Goal: Task Accomplishment & Management: Manage account settings

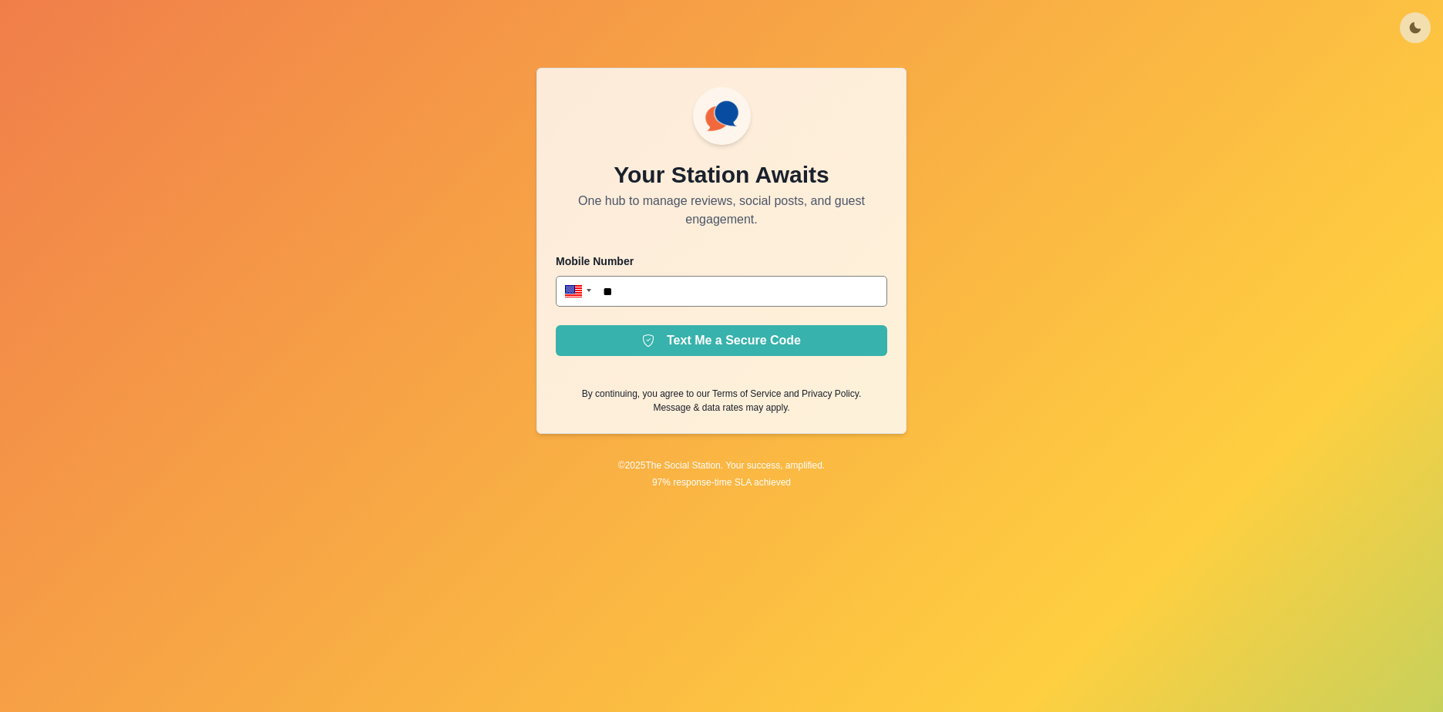
click at [488, 339] on div "Your Station Awaits One hub to manage reviews, social posts, and guest engageme…" at bounding box center [721, 356] width 1443 height 712
click at [667, 291] on input "**" at bounding box center [721, 291] width 331 height 31
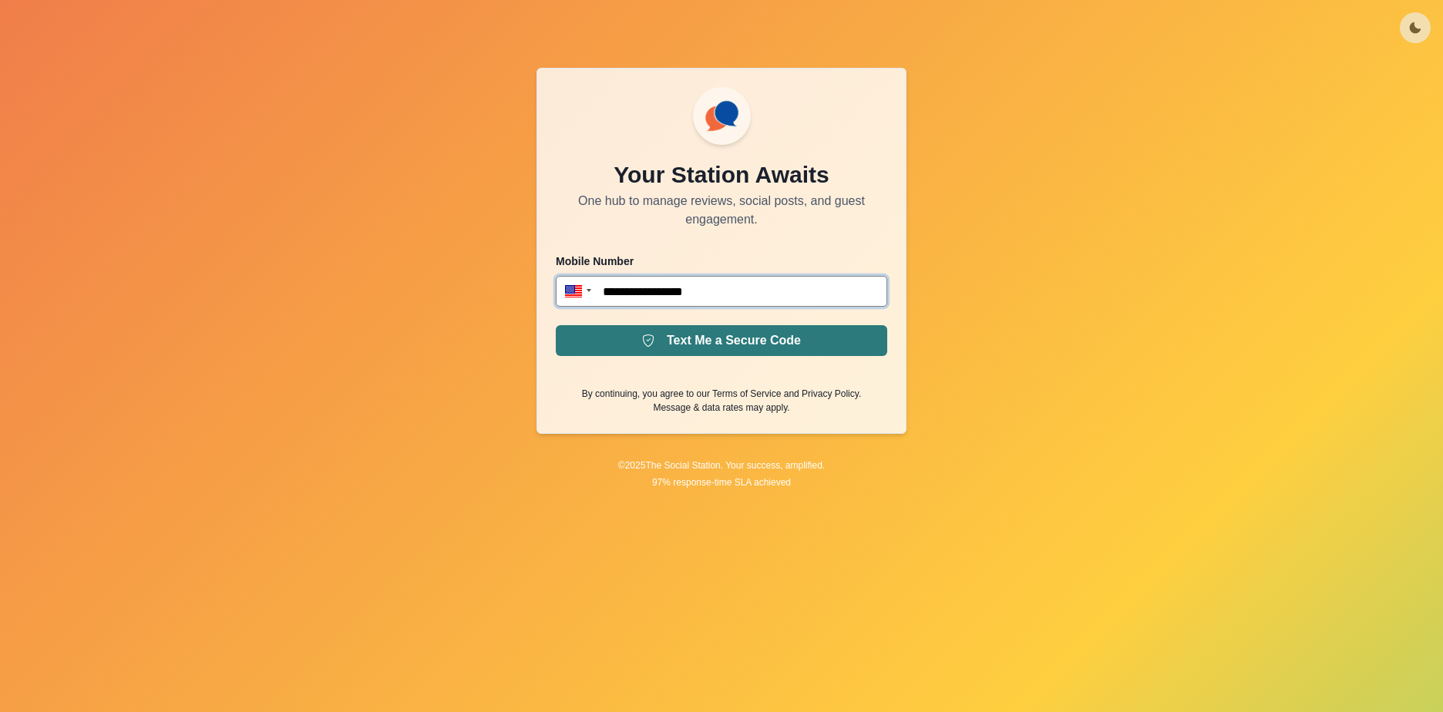
type input "**********"
click at [726, 336] on button "Text Me a Secure Code" at bounding box center [721, 340] width 331 height 31
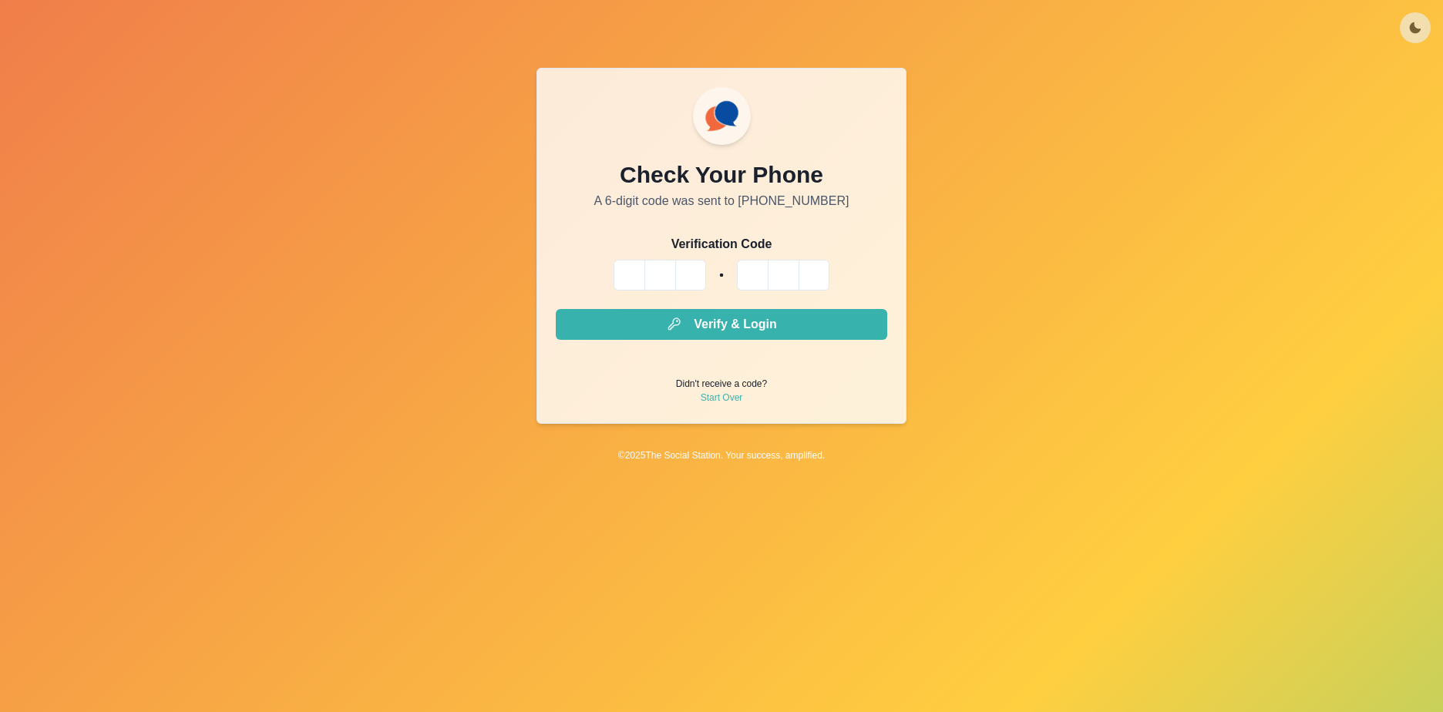
click at [626, 271] on input "Please enter your pin code" at bounding box center [629, 275] width 31 height 31
type input "*"
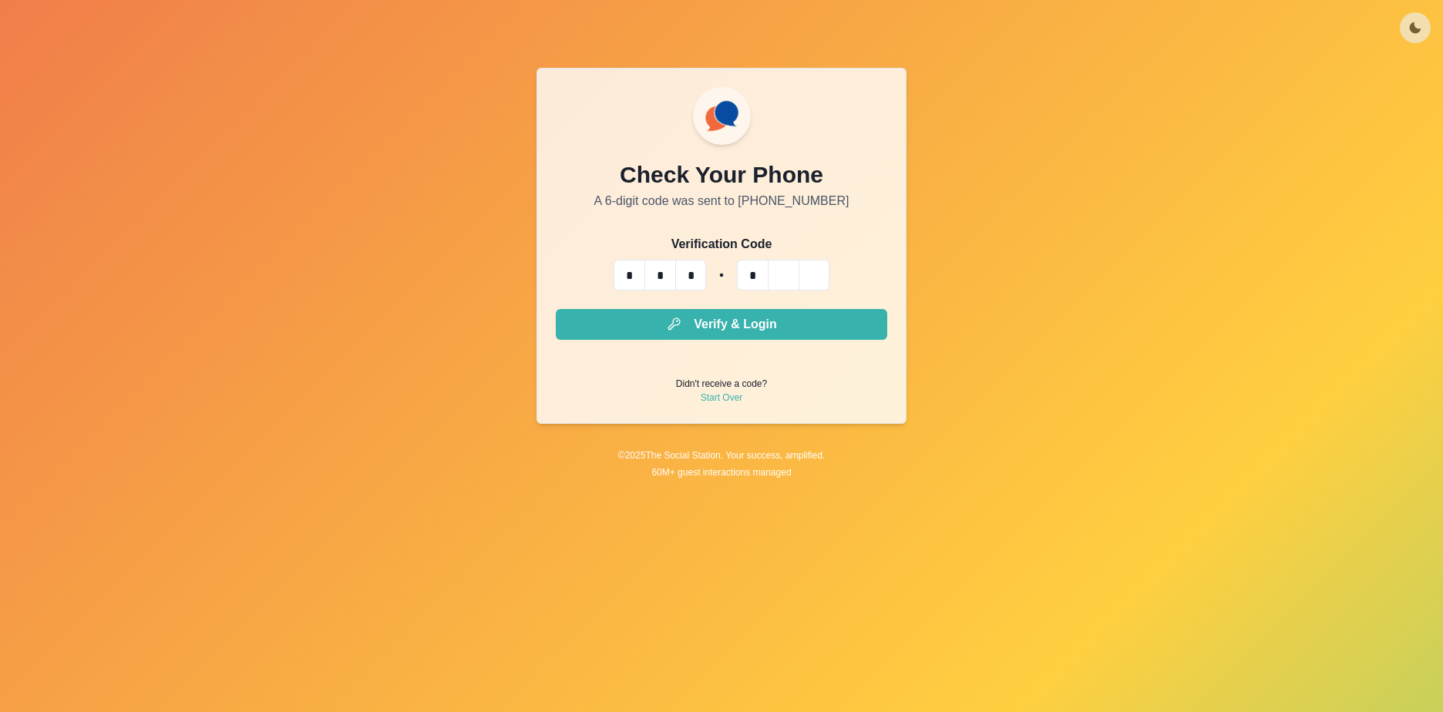
type input "*"
click at [735, 308] on form "Verification Code * * * * * * Verify & Login Didn't receive a code? Start Over" at bounding box center [721, 320] width 331 height 170
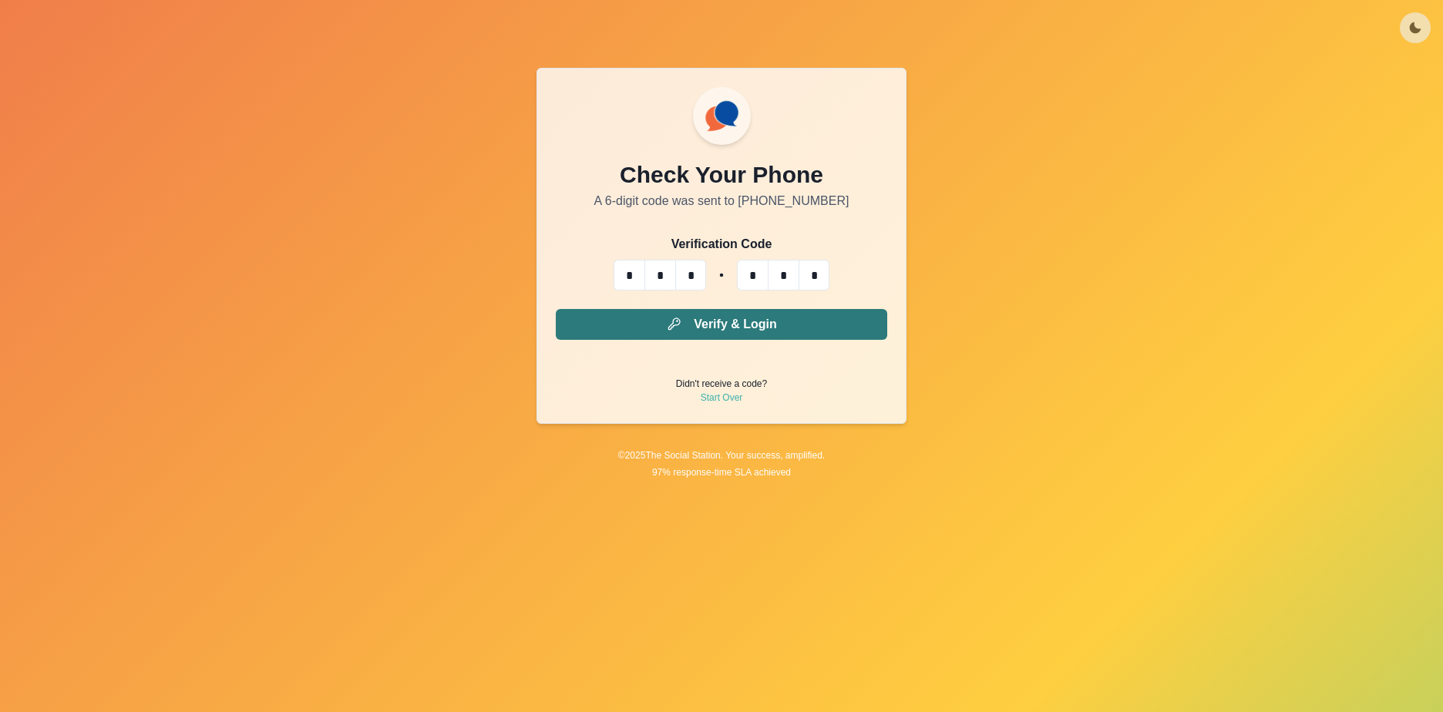
click at [728, 325] on button "Verify & Login" at bounding box center [721, 324] width 331 height 31
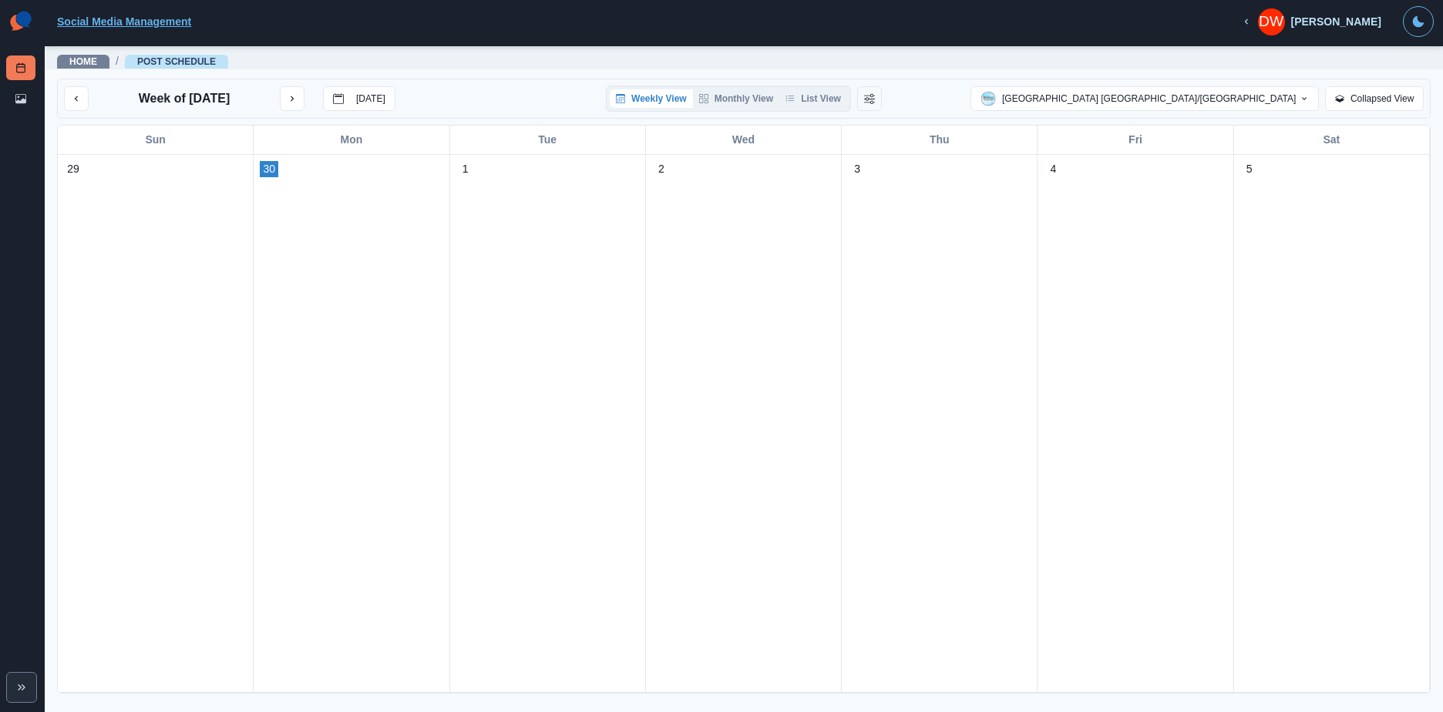
click at [109, 22] on link "Social Media Management" at bounding box center [124, 21] width 134 height 12
click at [1252, 21] on icon "button" at bounding box center [1246, 21] width 11 height 11
click at [1329, 21] on div "[PERSON_NAME]" at bounding box center [1336, 21] width 90 height 13
click at [82, 59] on link "Home" at bounding box center [83, 61] width 28 height 11
click at [16, 687] on icon "Expand" at bounding box center [21, 687] width 12 height 12
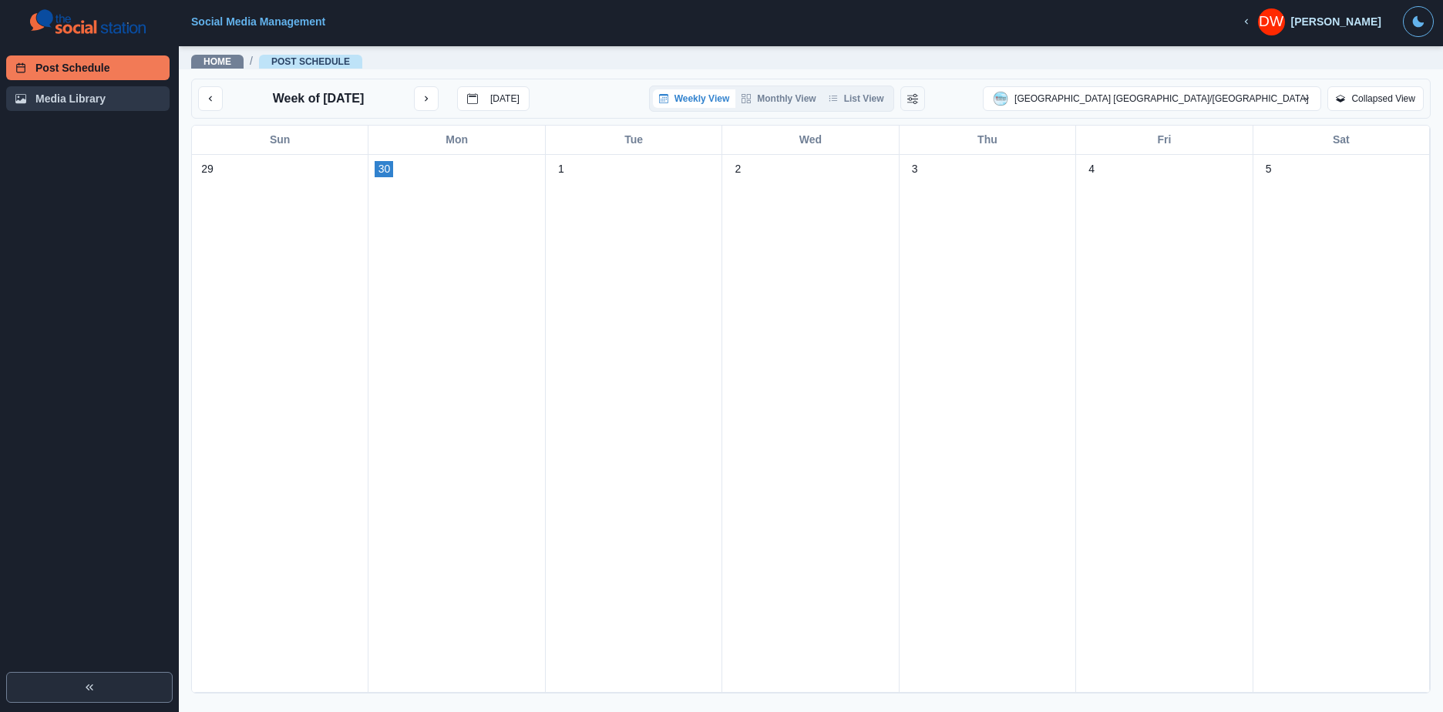
click at [66, 102] on link "Media Library" at bounding box center [87, 98] width 163 height 25
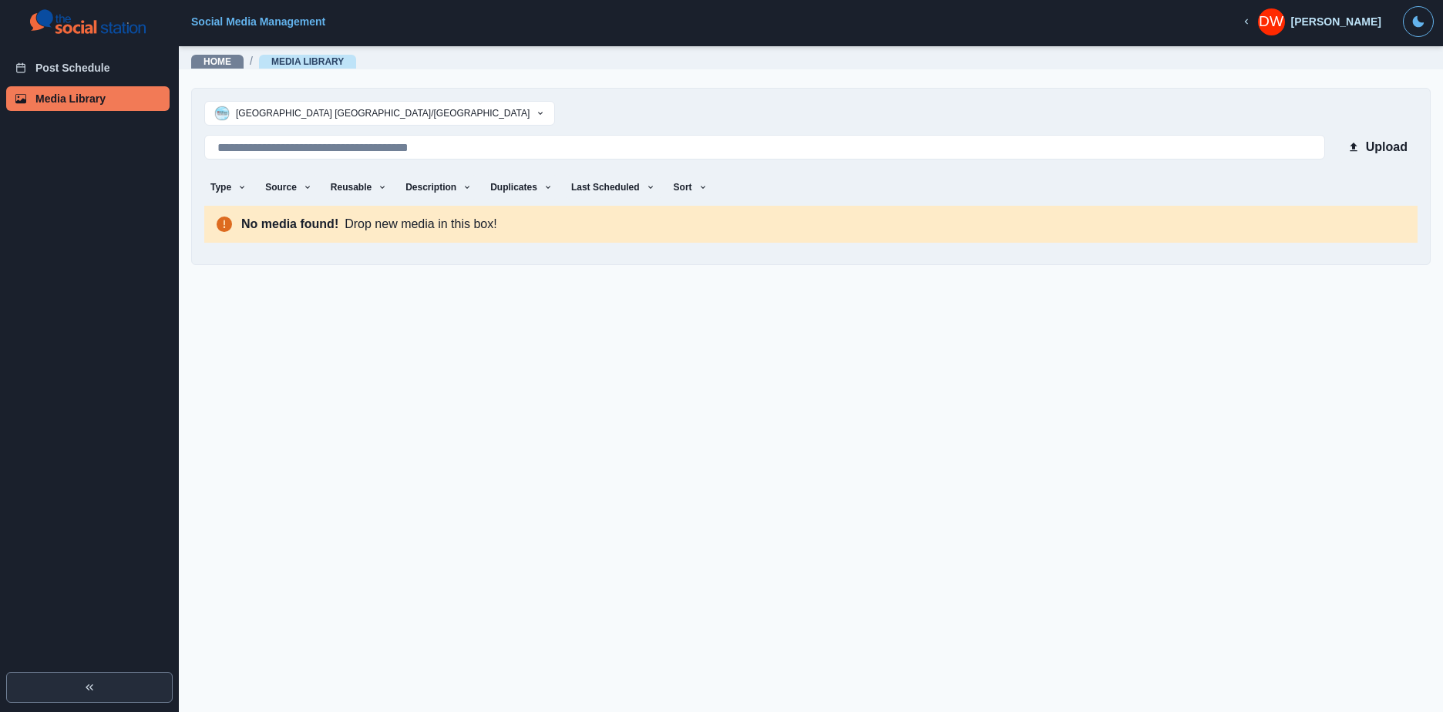
click at [1335, 20] on div "[PERSON_NAME]" at bounding box center [1336, 21] width 90 height 13
click at [1199, 18] on button "Logout" at bounding box center [1199, 21] width 55 height 25
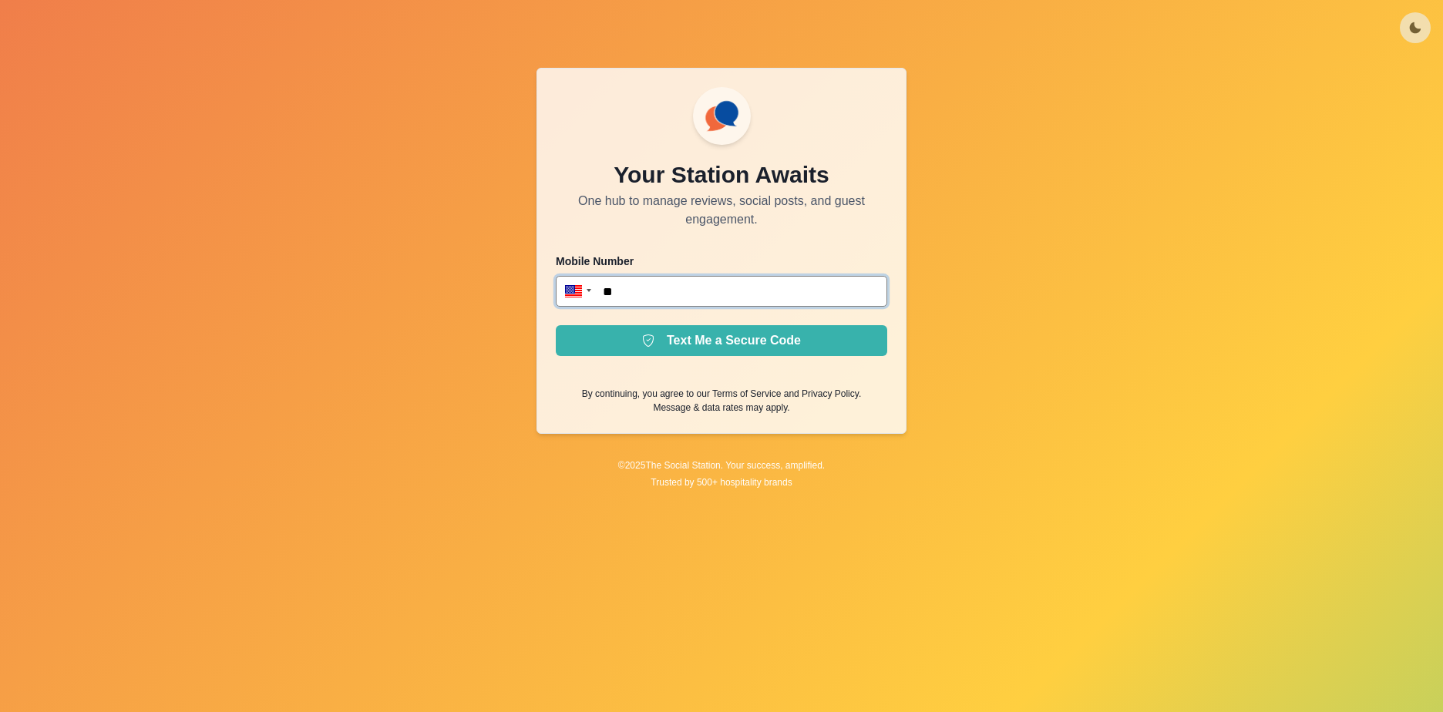
click at [649, 291] on input "**" at bounding box center [721, 291] width 331 height 31
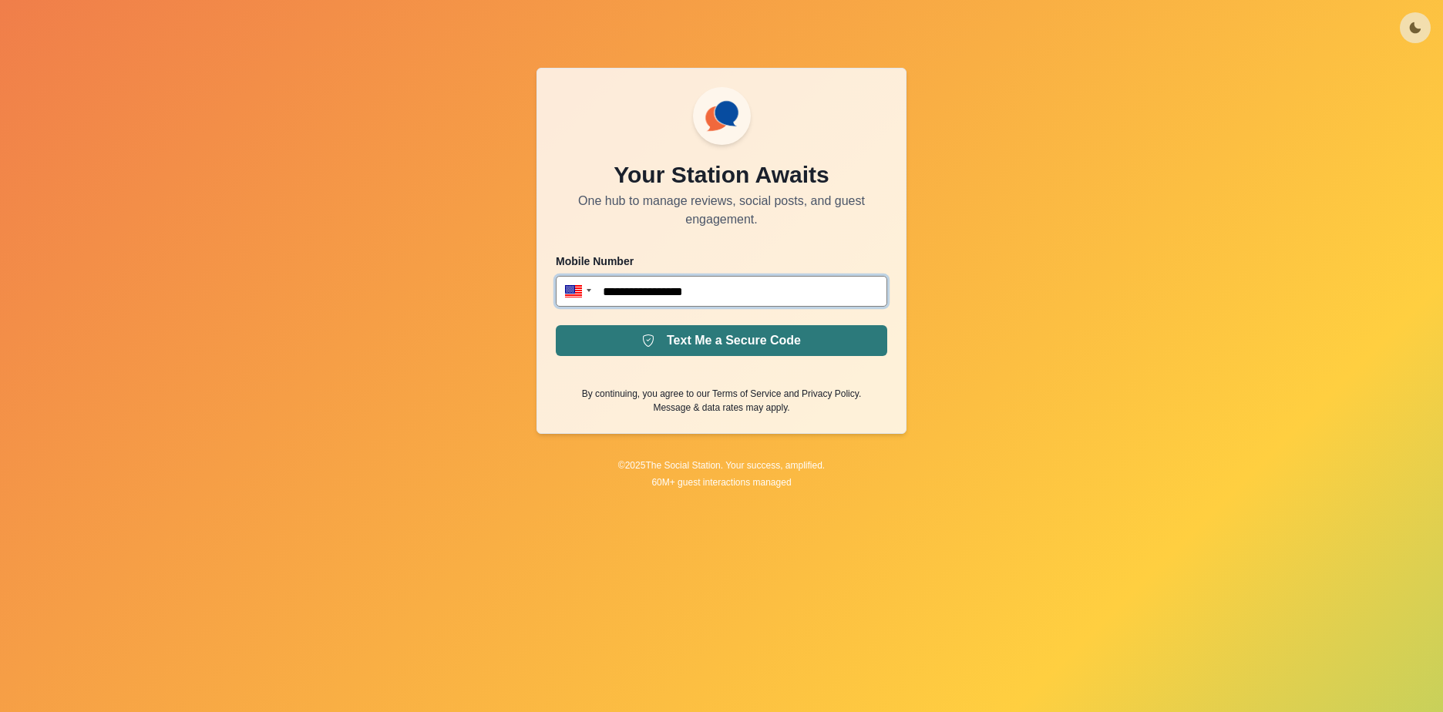
type input "**********"
click at [750, 341] on button "Text Me a Secure Code" at bounding box center [721, 340] width 331 height 31
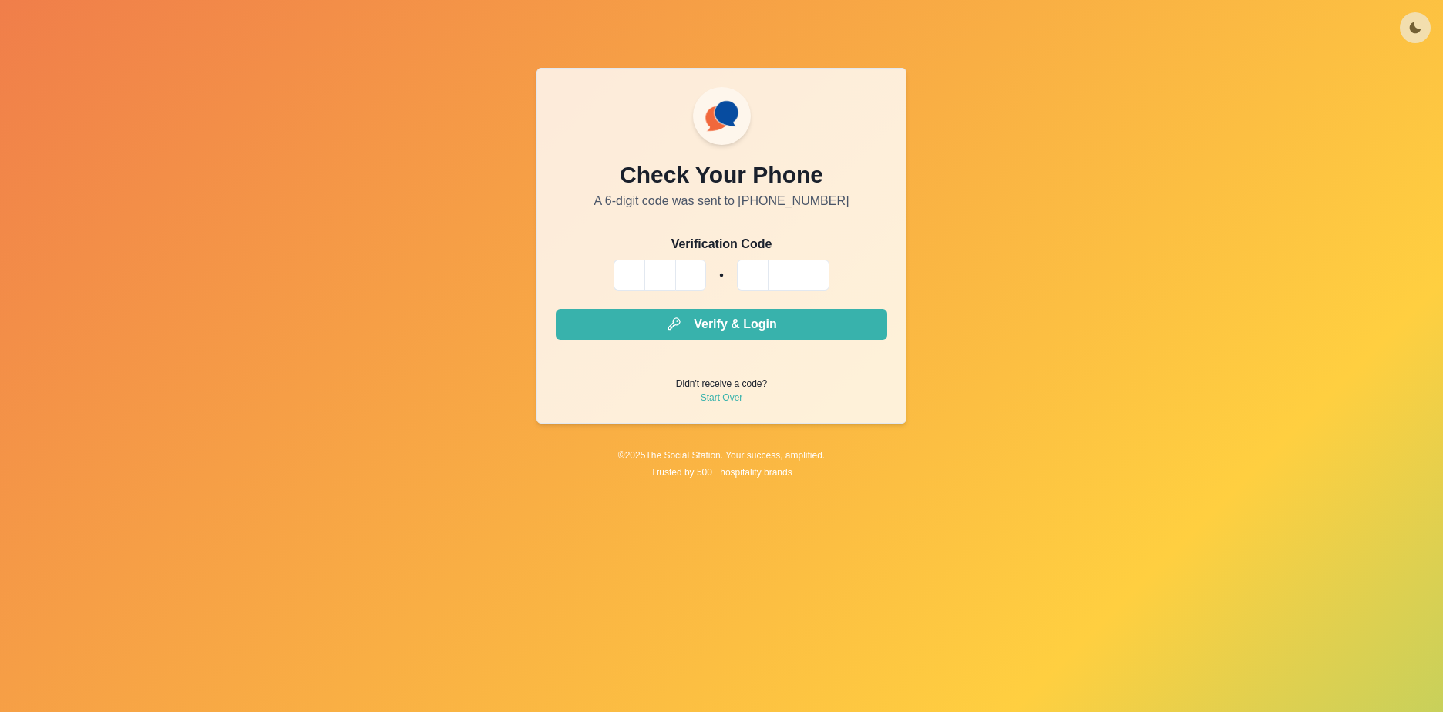
click at [633, 275] on input "Please enter your pin code" at bounding box center [629, 275] width 31 height 31
type input "*"
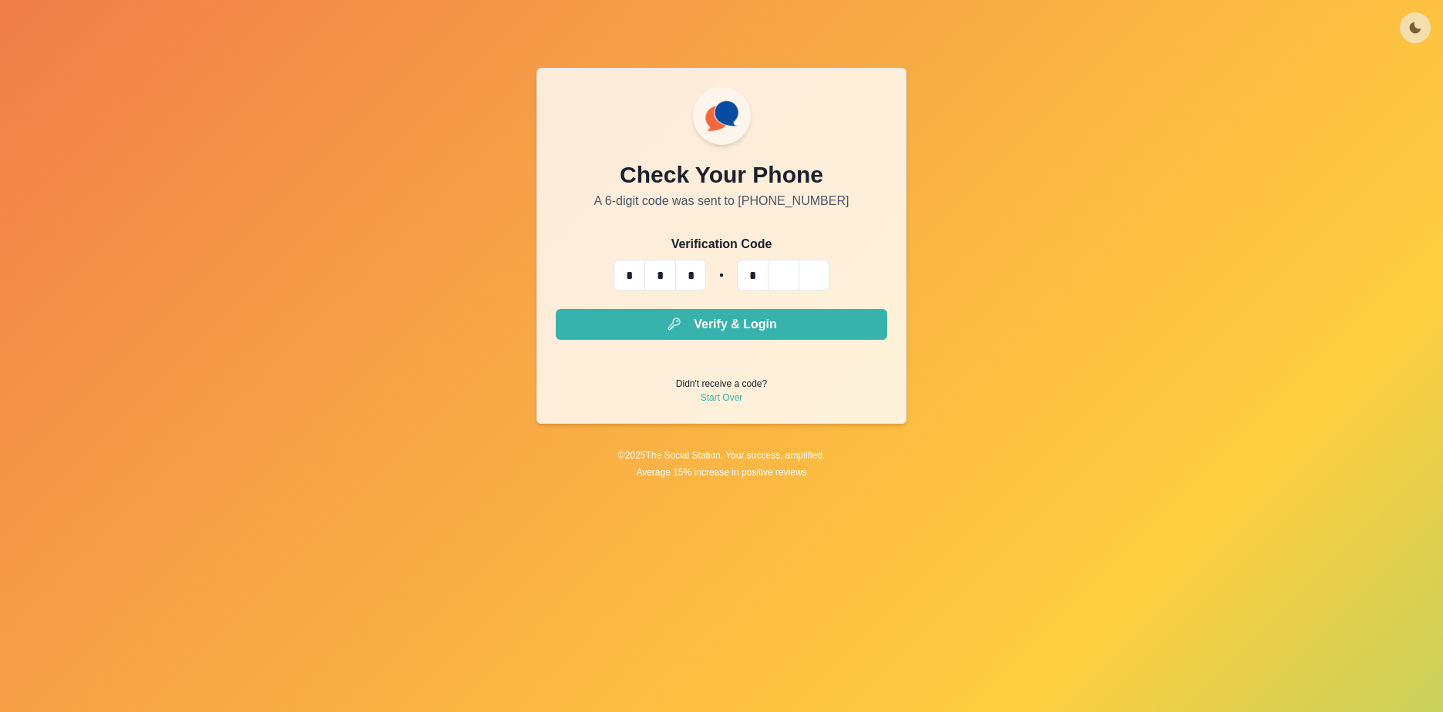
type input "*"
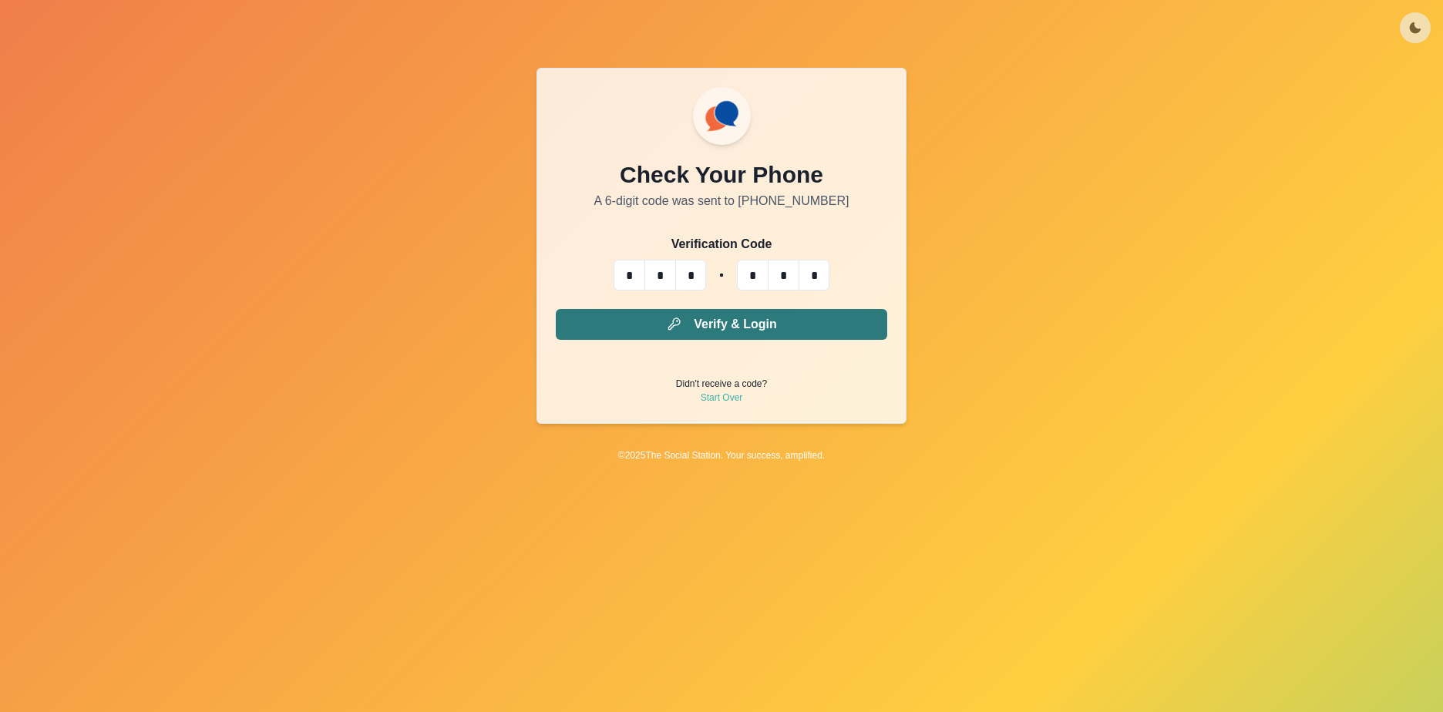
type input "*"
click at [738, 325] on button "Verify & Login" at bounding box center [721, 324] width 331 height 31
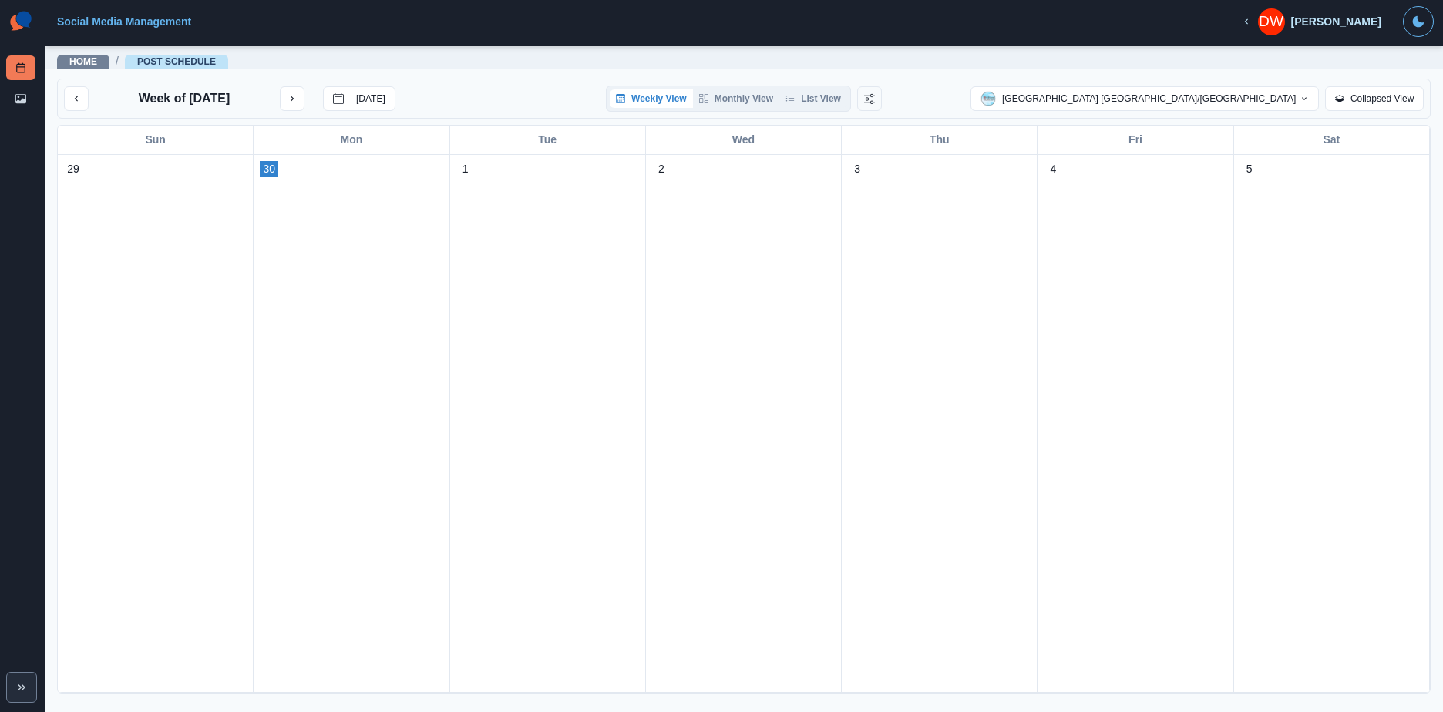
click at [1252, 22] on icon "button" at bounding box center [1246, 21] width 11 height 11
click at [1252, 20] on icon "button" at bounding box center [1246, 21] width 11 height 11
click at [1354, 21] on div "[PERSON_NAME]" at bounding box center [1336, 21] width 90 height 13
click at [1343, 21] on div "[PERSON_NAME]" at bounding box center [1336, 21] width 90 height 13
click at [1419, 19] on icon "Toggle Mode" at bounding box center [1418, 21] width 12 height 12
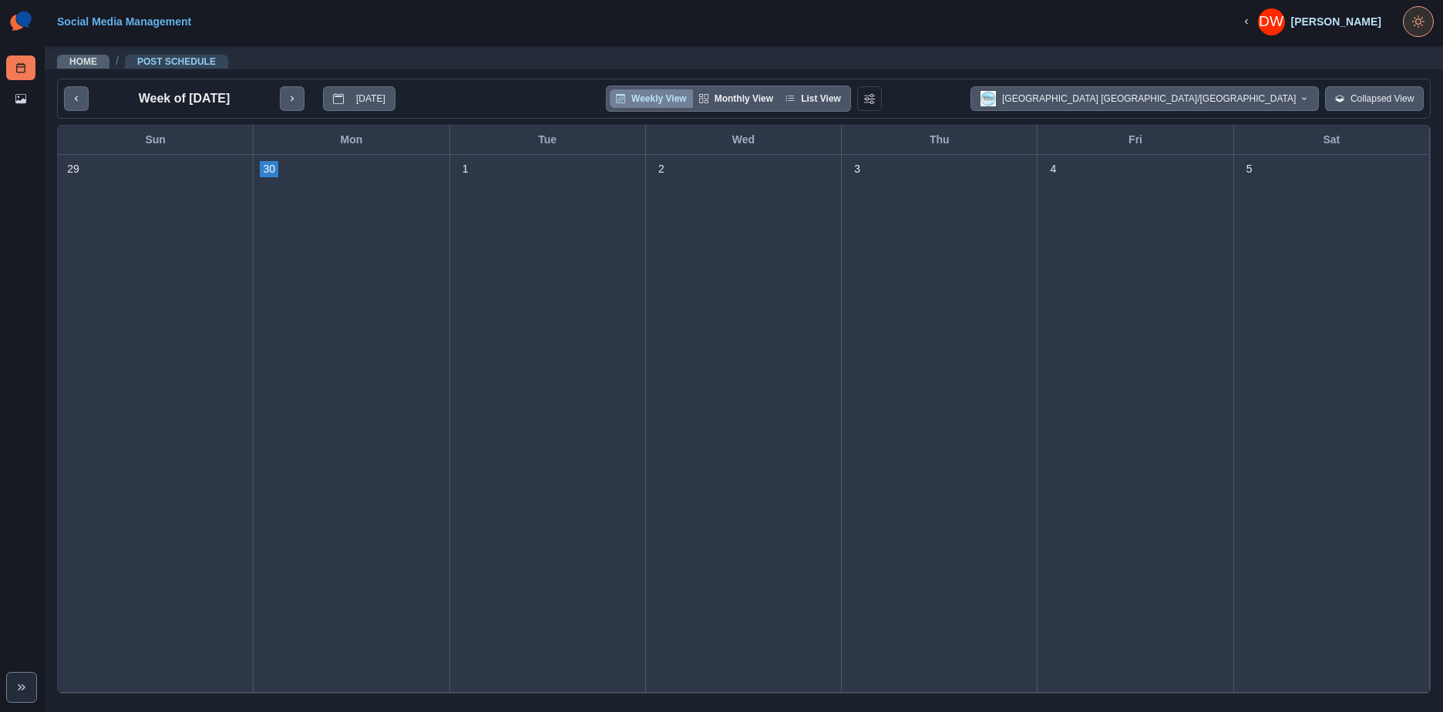
click at [1419, 19] on circle "Toggle Mode" at bounding box center [1418, 21] width 5 height 5
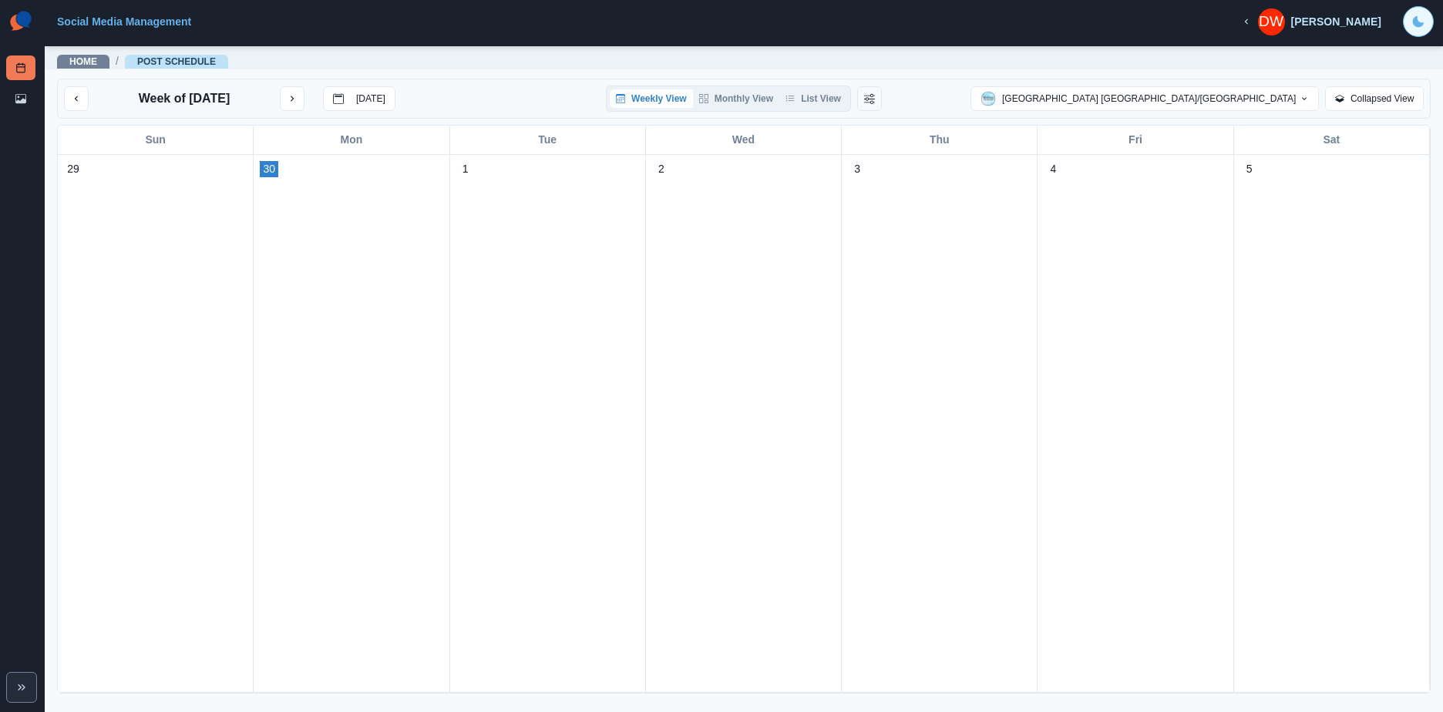
click at [1419, 19] on icon "Toggle Mode" at bounding box center [1418, 21] width 12 height 12
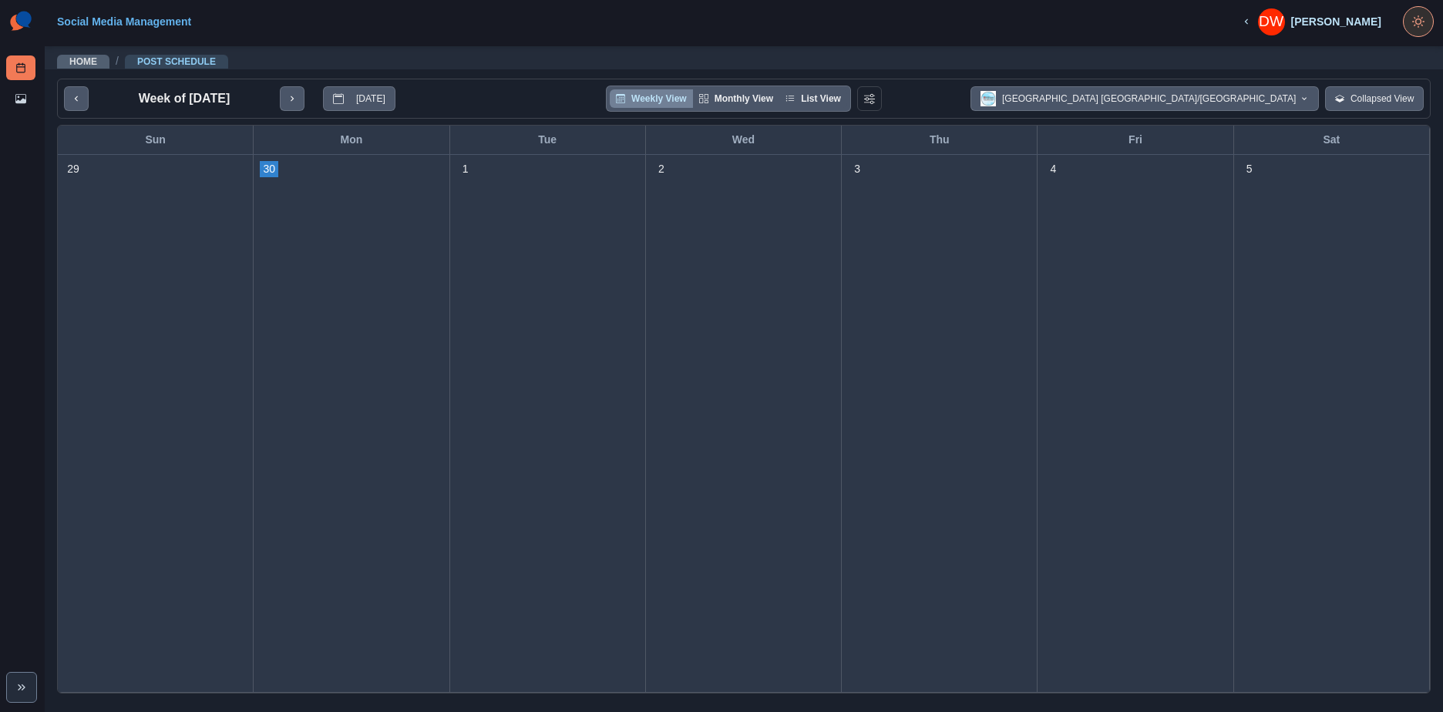
click at [1419, 19] on circle "Toggle Mode" at bounding box center [1418, 21] width 5 height 5
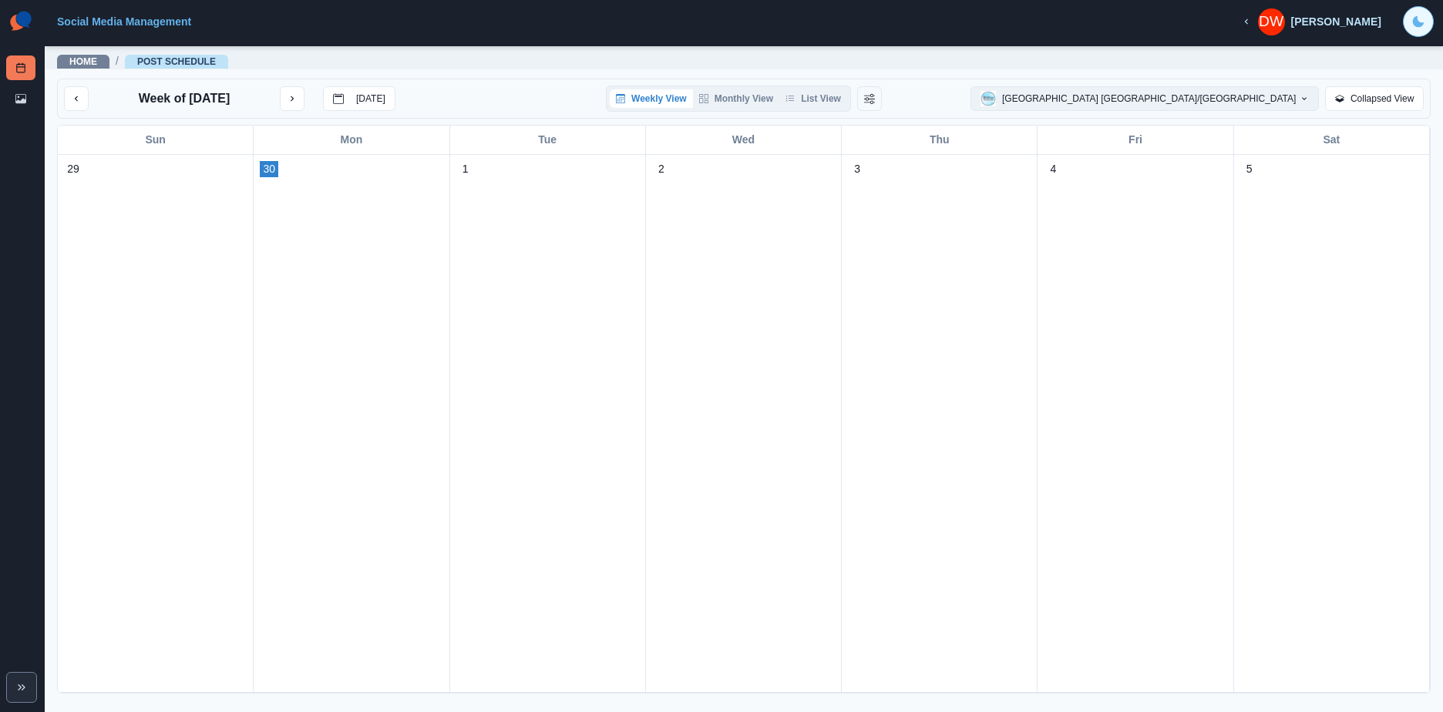
click at [1261, 96] on button "[GEOGRAPHIC_DATA] [GEOGRAPHIC_DATA]/[GEOGRAPHIC_DATA]" at bounding box center [1145, 98] width 348 height 25
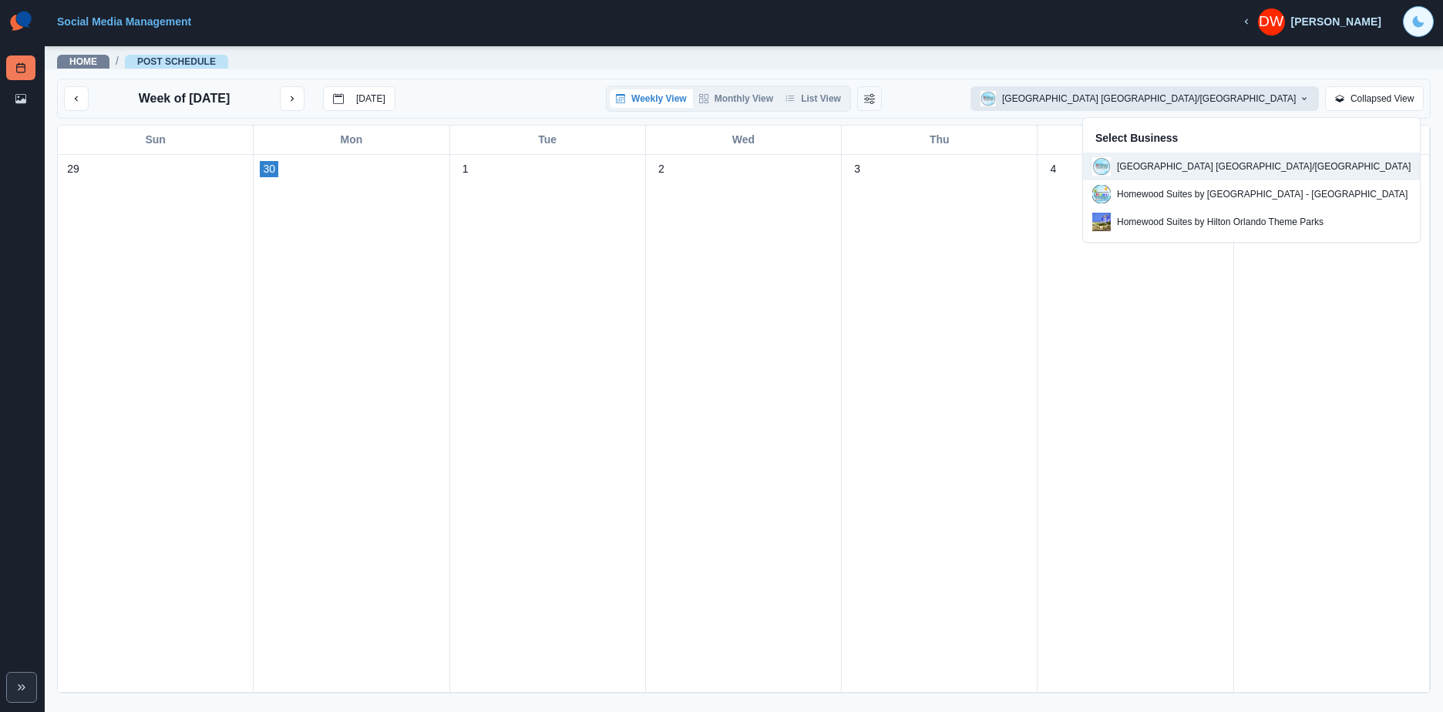
click at [1261, 96] on button "[GEOGRAPHIC_DATA] [GEOGRAPHIC_DATA]/[GEOGRAPHIC_DATA]" at bounding box center [1145, 98] width 348 height 25
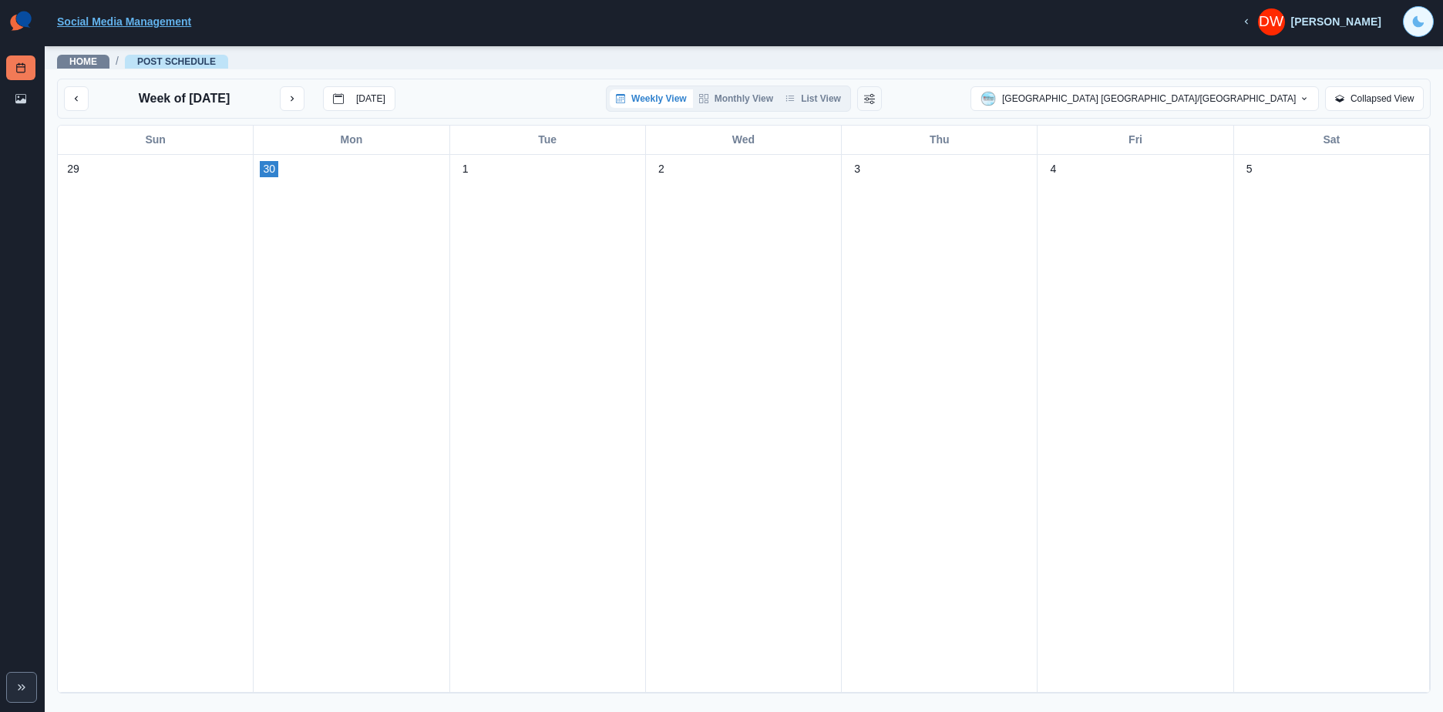
click at [87, 19] on link "Social Media Management" at bounding box center [124, 21] width 134 height 12
click at [17, 18] on img at bounding box center [20, 21] width 29 height 31
click at [18, 691] on icon "Expand" at bounding box center [21, 687] width 12 height 12
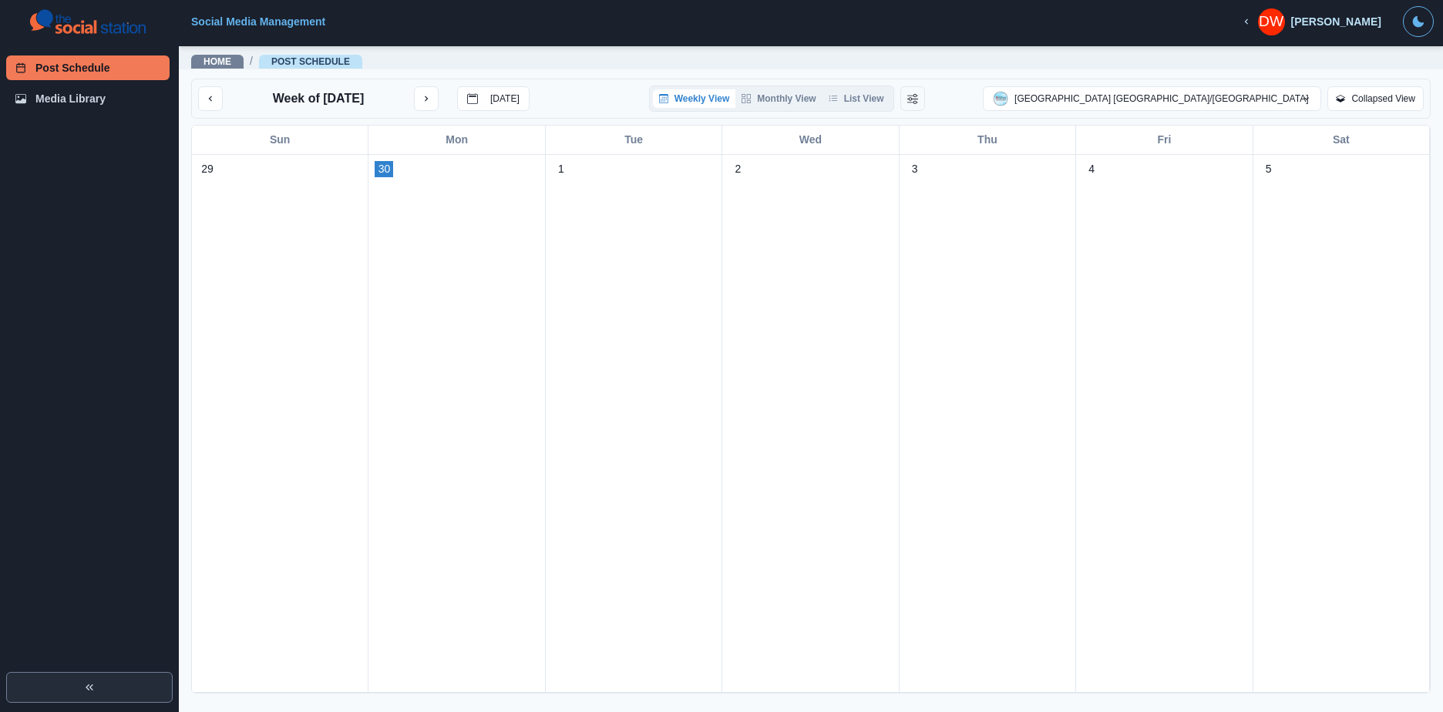
click at [91, 691] on icon "Expand" at bounding box center [89, 687] width 12 height 12
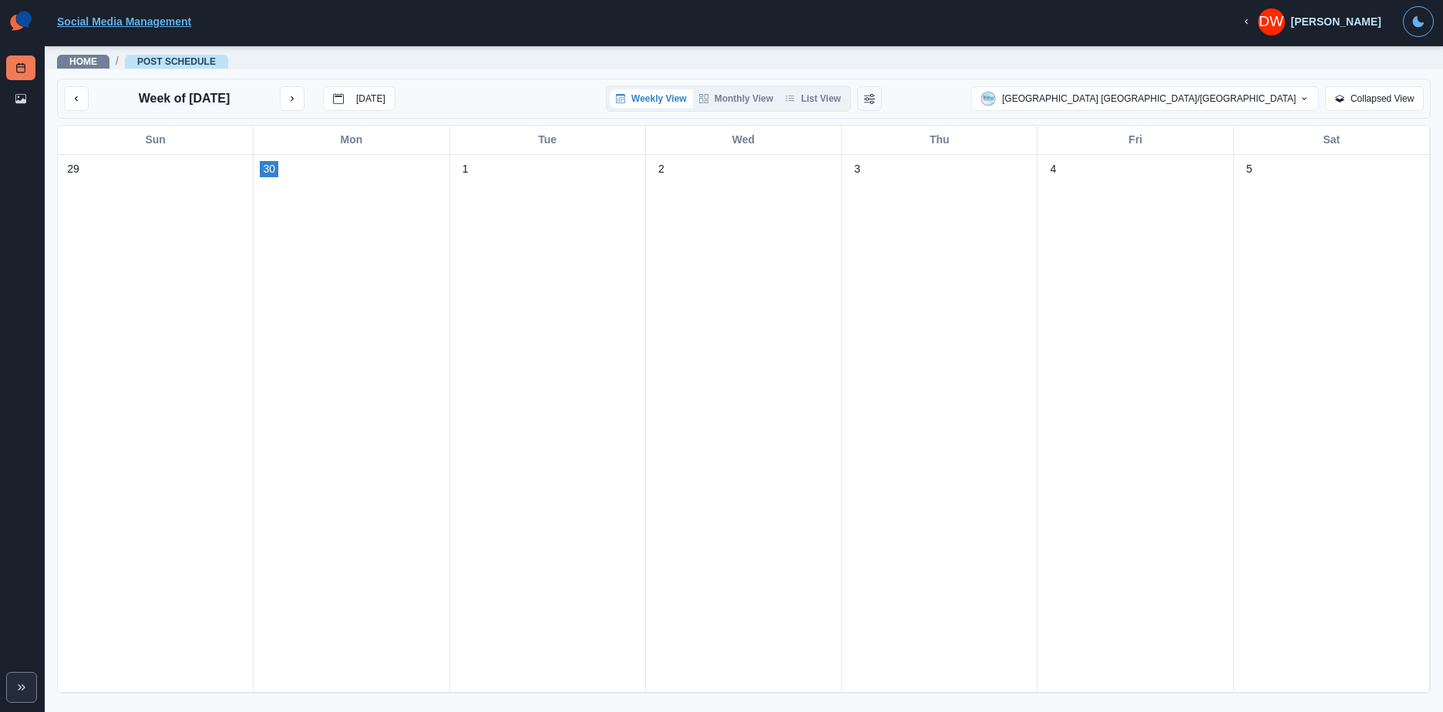
click at [126, 22] on link "Social Media Management" at bounding box center [124, 21] width 134 height 12
click at [176, 59] on link "Post Schedule" at bounding box center [176, 61] width 79 height 11
click at [75, 66] on link "Home" at bounding box center [83, 61] width 28 height 11
click at [18, 21] on img at bounding box center [20, 21] width 29 height 31
click at [1373, 98] on button "Collapsed View" at bounding box center [1374, 98] width 99 height 25
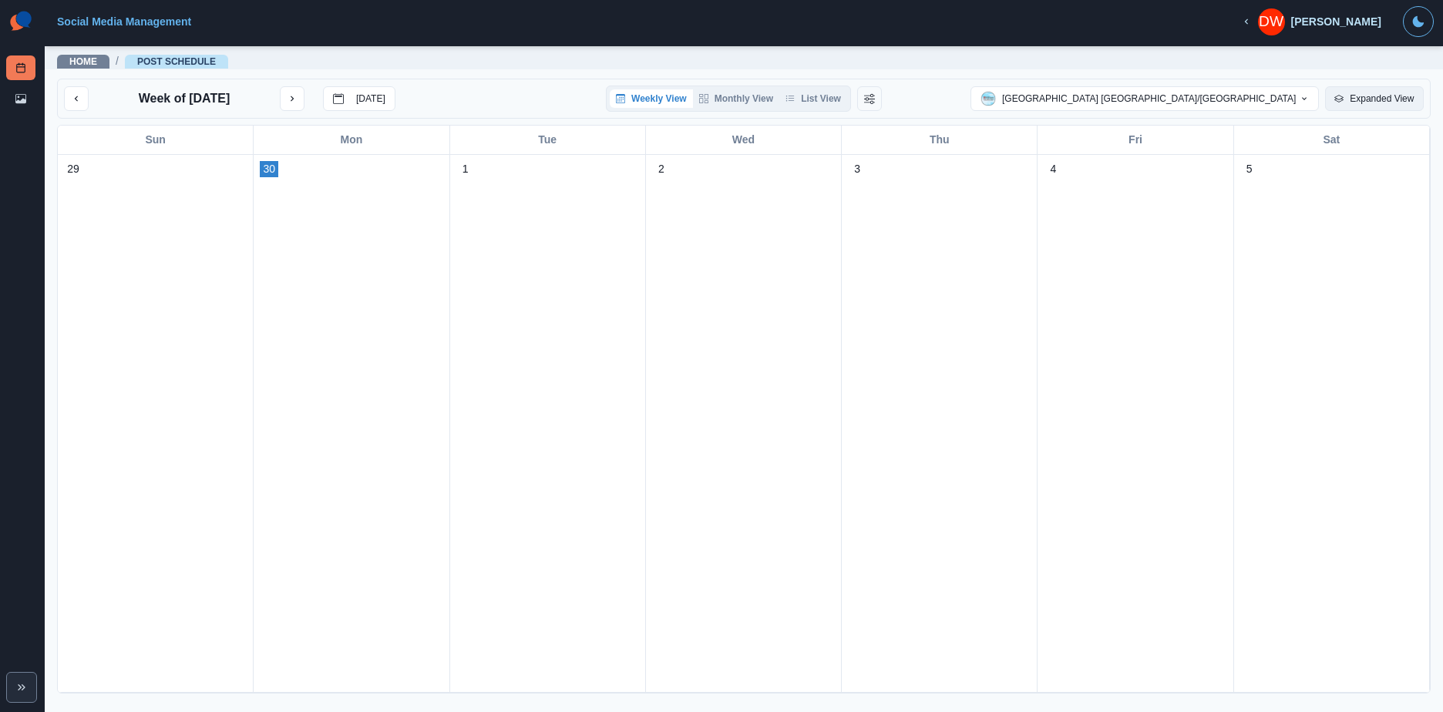
click at [1373, 99] on button "Expanded View" at bounding box center [1374, 98] width 99 height 25
click at [1208, 96] on button "[GEOGRAPHIC_DATA] [GEOGRAPHIC_DATA]/[GEOGRAPHIC_DATA]" at bounding box center [1145, 98] width 348 height 25
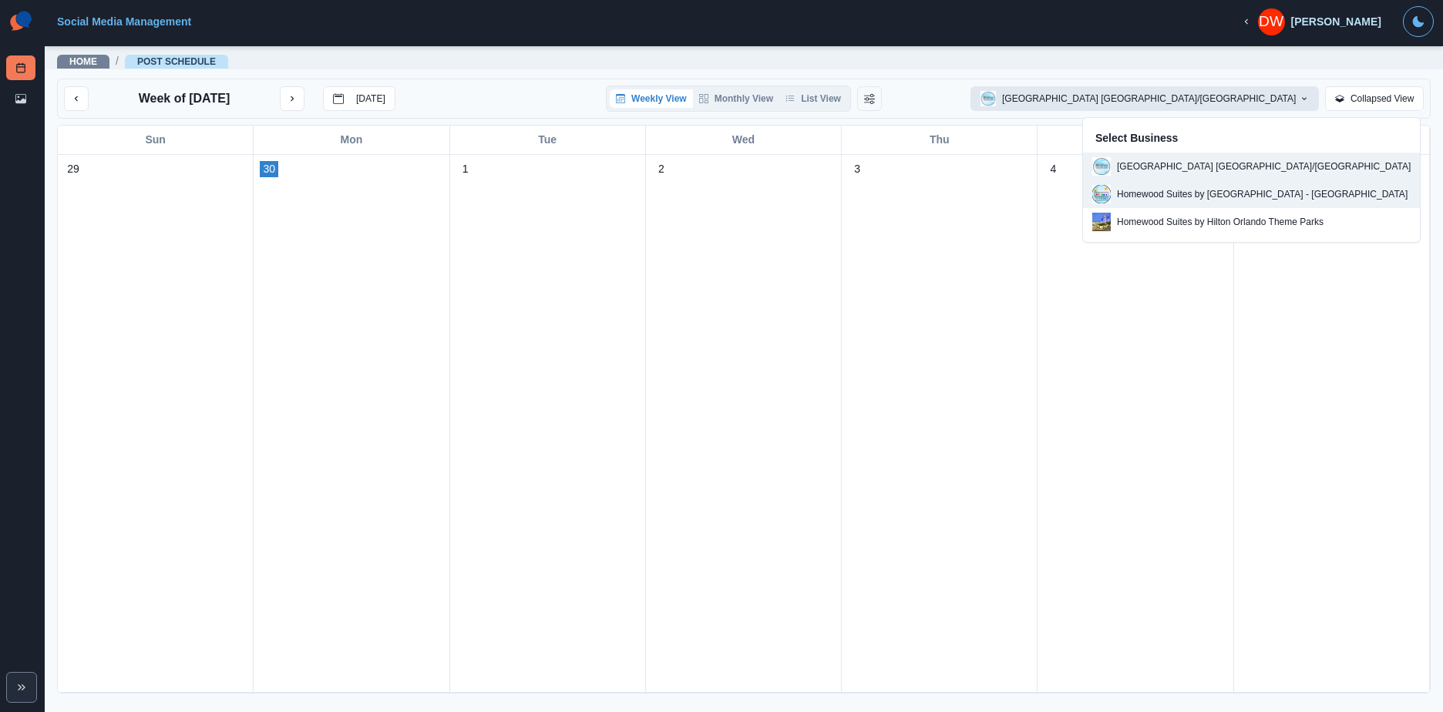
click at [1162, 193] on p "Homewood Suites by [GEOGRAPHIC_DATA] - [GEOGRAPHIC_DATA]" at bounding box center [1262, 194] width 291 height 14
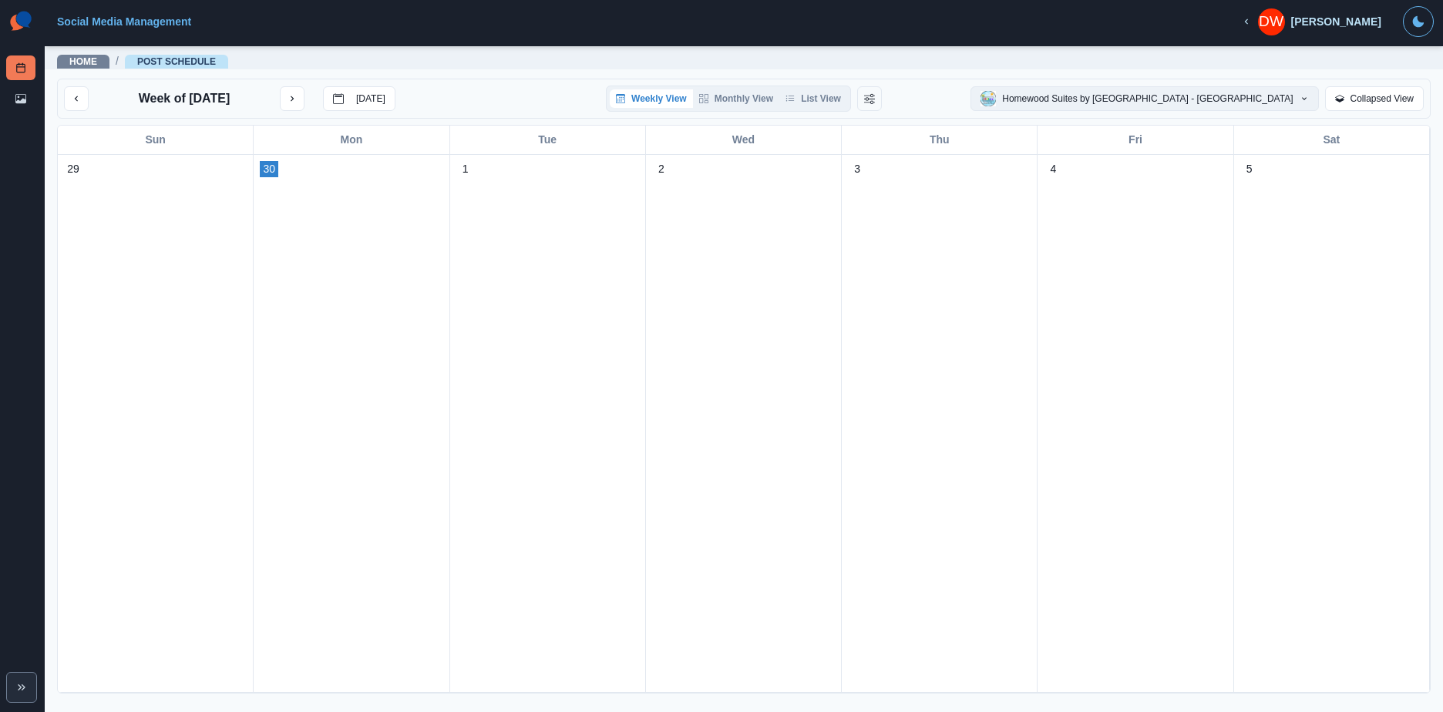
click at [1190, 99] on button "Homewood Suites by [GEOGRAPHIC_DATA] - [GEOGRAPHIC_DATA]" at bounding box center [1145, 98] width 348 height 25
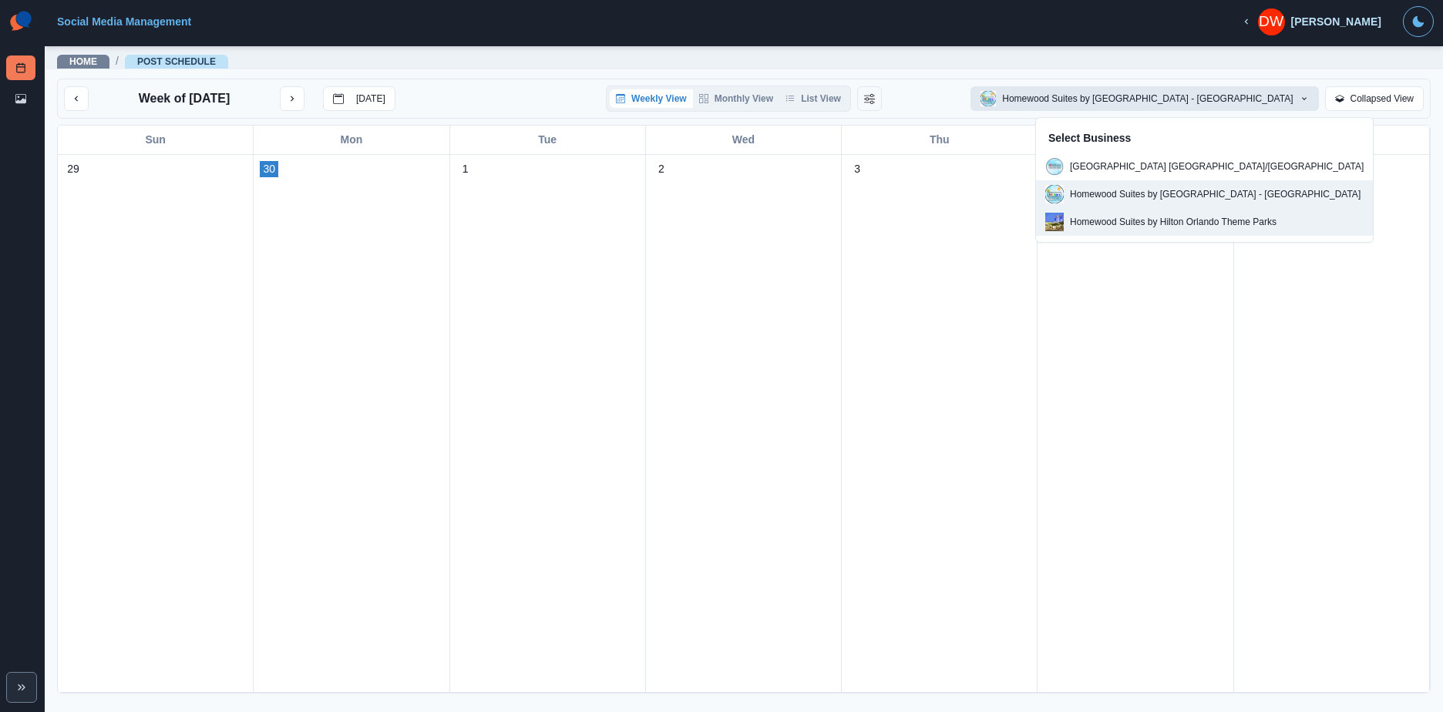
click at [1153, 218] on p "Homewood Suites by Hilton Orlando Theme Parks" at bounding box center [1173, 222] width 207 height 14
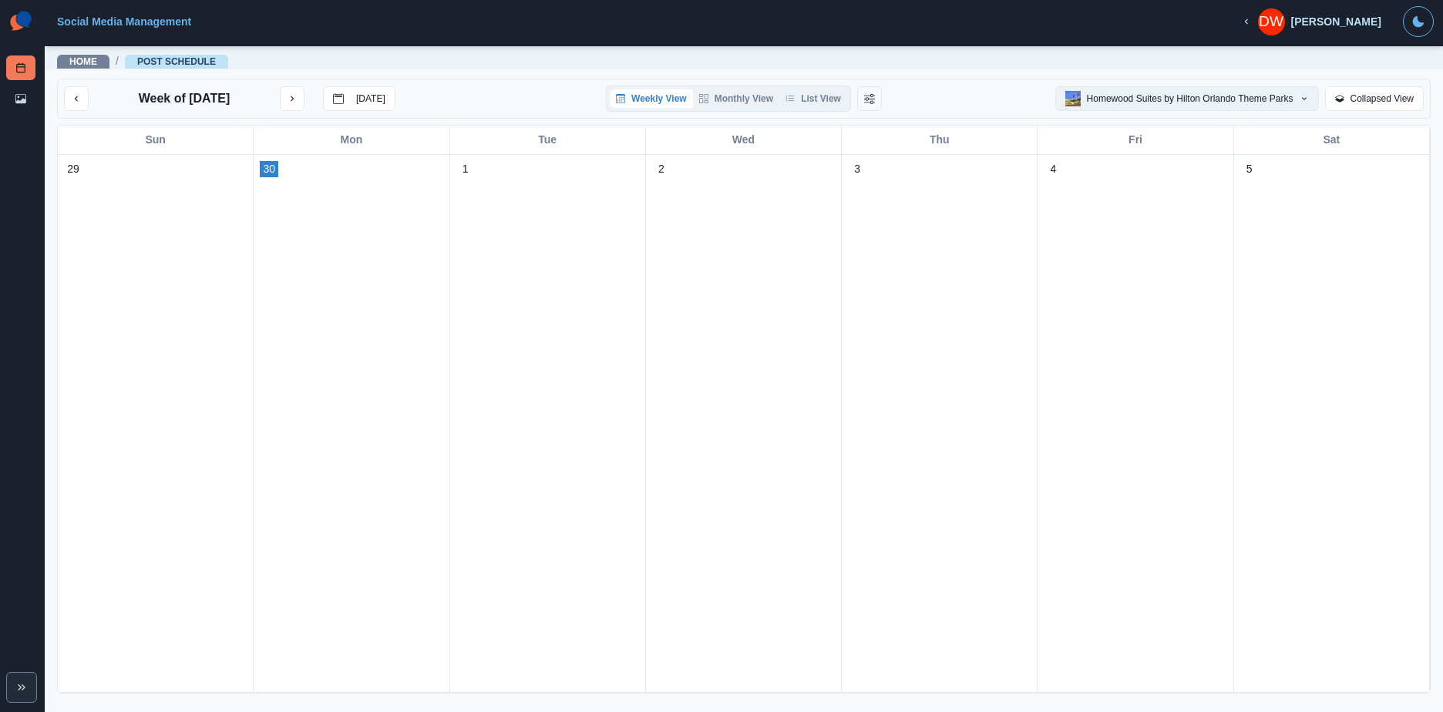
click at [1230, 95] on button "Homewood Suites by Hilton Orlando Theme Parks" at bounding box center [1187, 98] width 264 height 25
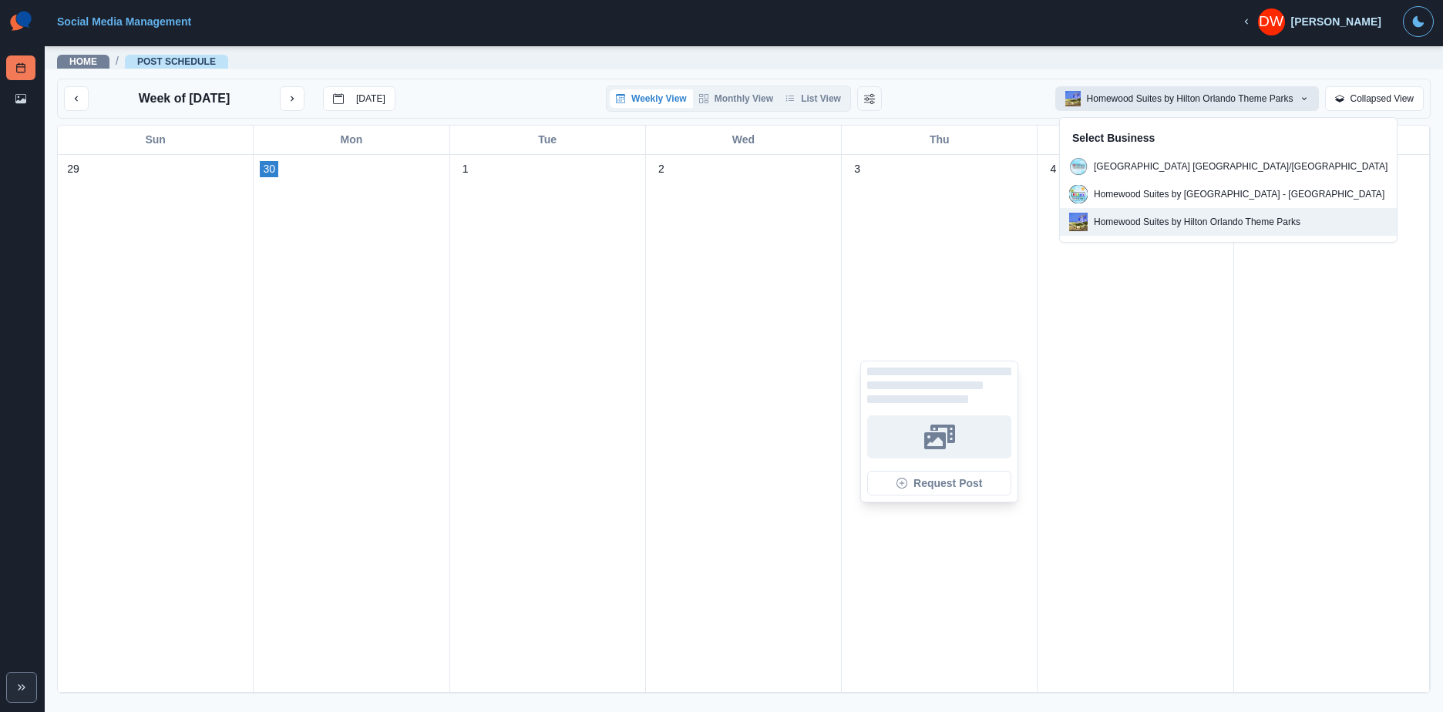
click at [883, 291] on div "Request Post" at bounding box center [939, 431] width 183 height 503
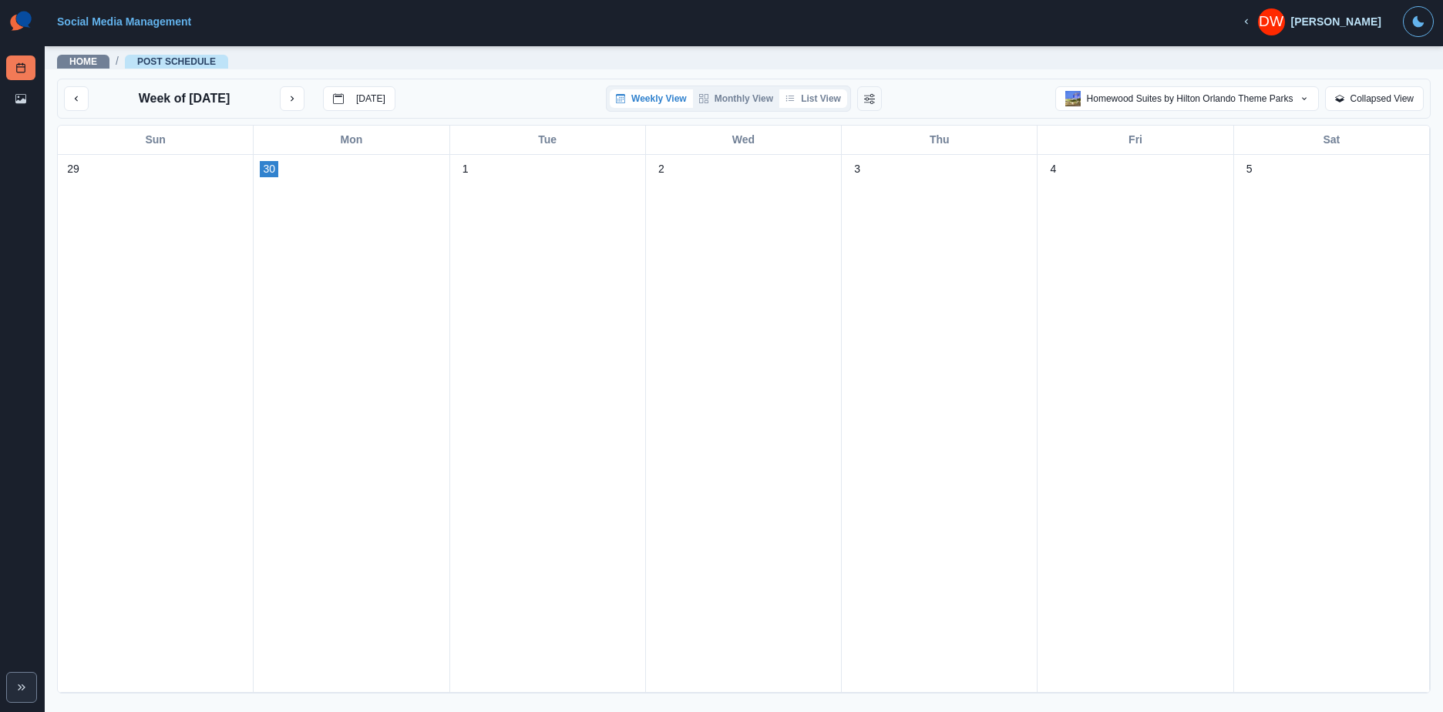
click at [812, 98] on button "List View" at bounding box center [813, 98] width 68 height 19
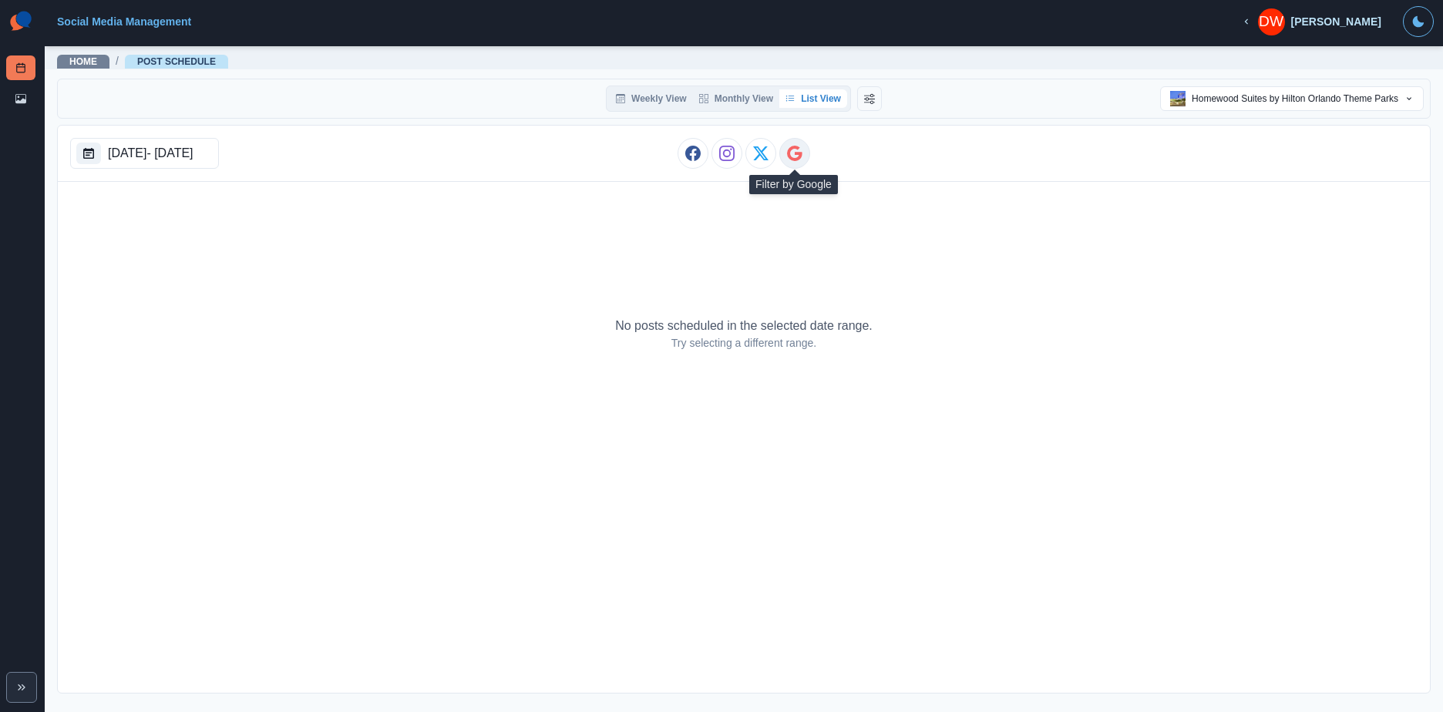
click at [794, 151] on icon "Google" at bounding box center [794, 153] width 15 height 15
click at [722, 94] on button "Monthly View" at bounding box center [736, 98] width 86 height 19
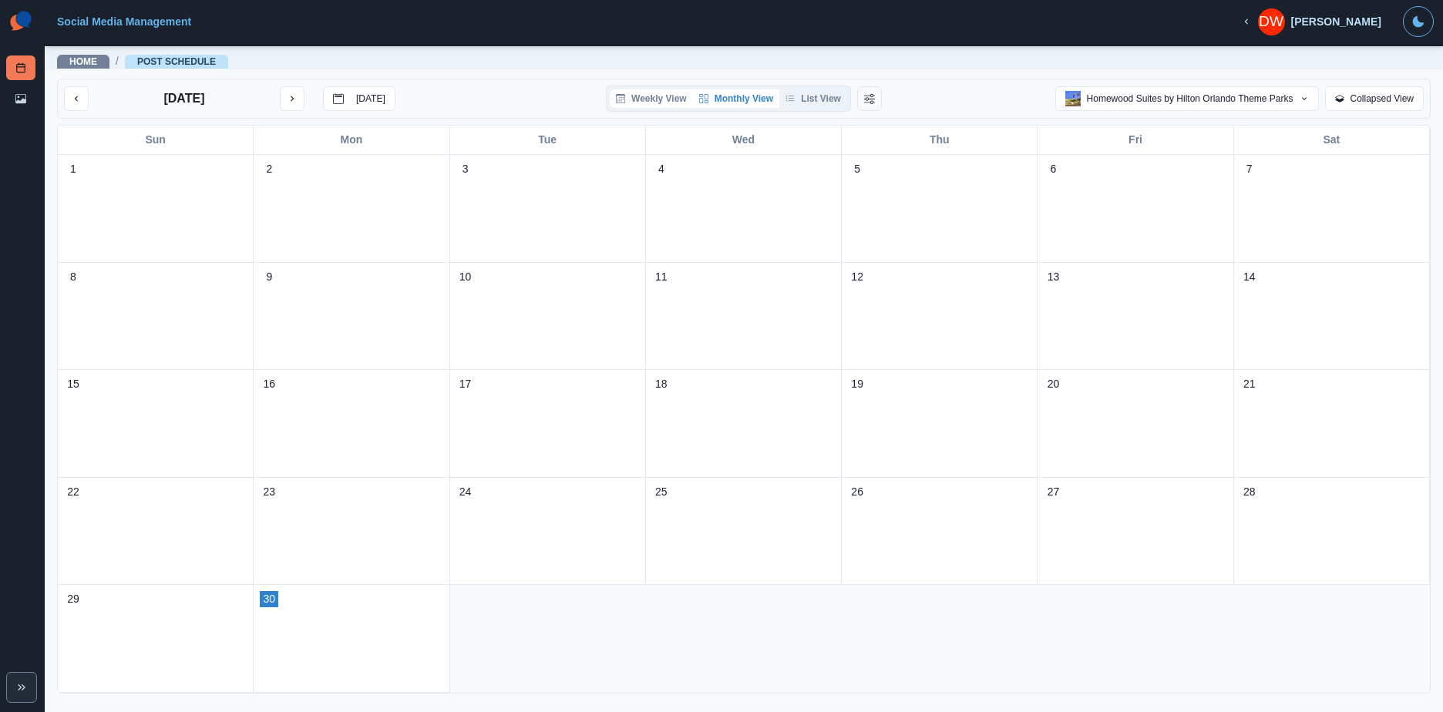
click at [648, 101] on button "Weekly View" at bounding box center [651, 98] width 83 height 19
